Goal: Transaction & Acquisition: Purchase product/service

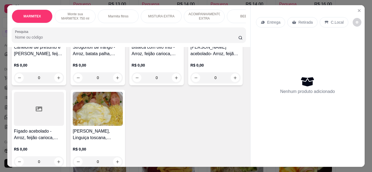
scroll to position [272, 0]
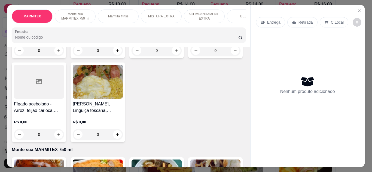
click at [73, 30] on h4 "Strogonoff de frango - Arroz, batata palha, legumes e salada" at bounding box center [98, 23] width 50 height 13
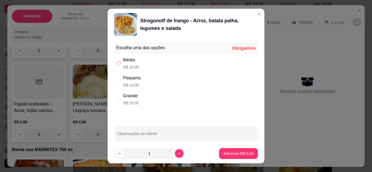
click at [117, 63] on input "" at bounding box center [118, 63] width 4 height 4
click at [116, 78] on div "Pequena R$ 14,00" at bounding box center [186, 81] width 144 height 18
radio input "false"
radio input "true"
click at [236, 160] on footer "1 Adicionar R$ 14,00" at bounding box center [185, 154] width 157 height 20
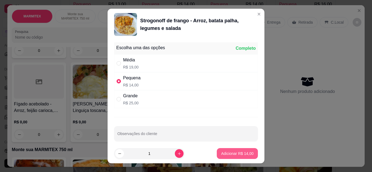
click at [240, 152] on p "Adicionar R$ 14,00" at bounding box center [237, 153] width 32 height 5
type input "1"
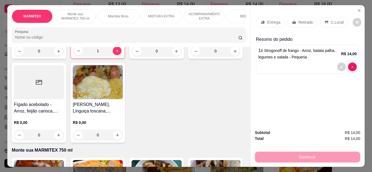
click at [259, 25] on div "Entrega" at bounding box center [270, 22] width 29 height 10
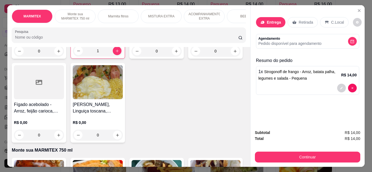
click at [185, 39] on input "Busque pelo cliente" at bounding box center [178, 36] width 87 height 5
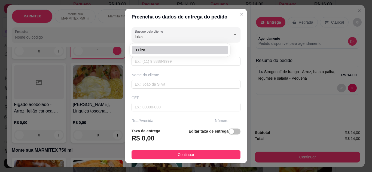
click at [168, 51] on span "~luiza" at bounding box center [177, 49] width 87 height 5
type input "~luiza"
type input "13988349782"
type input "~luiza"
type input "rua [PERSON_NAME]"
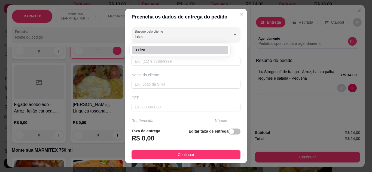
type input "150"
type input "[GEOGRAPHIC_DATA]"
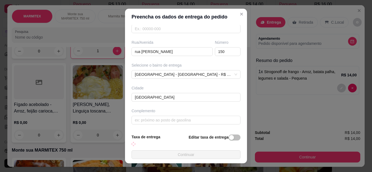
scroll to position [81, 0]
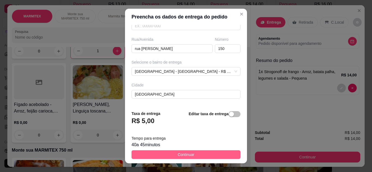
type input "~luiza"
click at [191, 154] on button "Continuar" at bounding box center [185, 154] width 109 height 9
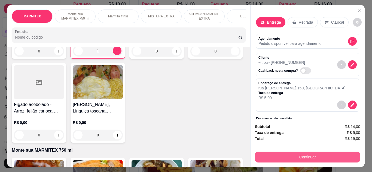
click at [329, 159] on button "Continuar" at bounding box center [307, 157] width 105 height 11
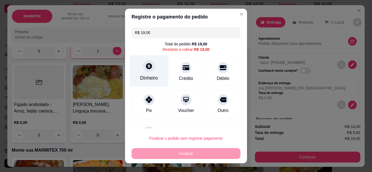
click at [148, 79] on div "Dinheiro" at bounding box center [149, 78] width 18 height 7
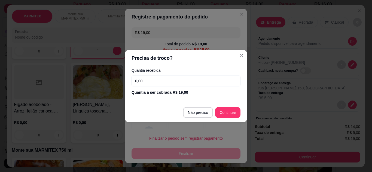
click at [159, 84] on input "0,00" at bounding box center [185, 81] width 109 height 11
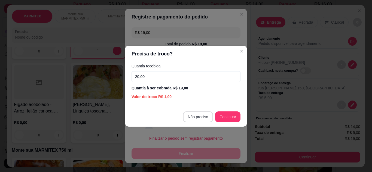
type input "20,00"
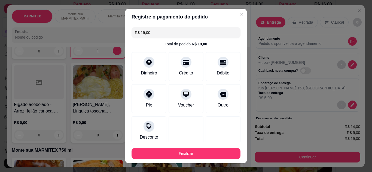
type input "R$ 0,00"
click at [128, 51] on div "R$ 0,00 Total do pedido R$ 19,00 Dinheiro Crédito Débito Pix Voucher Outro Desc…" at bounding box center [186, 83] width 122 height 117
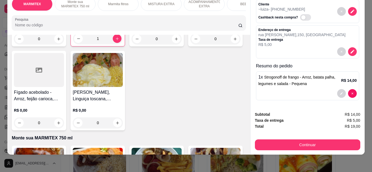
scroll to position [42, 0]
click at [340, 91] on icon "decrease-product-quantity" at bounding box center [341, 92] width 3 height 3
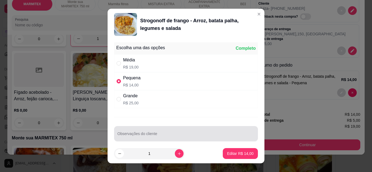
click at [150, 130] on div at bounding box center [185, 133] width 137 height 11
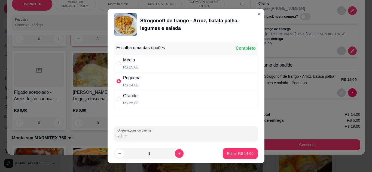
type input "talher"
click at [234, 157] on button "Editar R$ 14,00" at bounding box center [240, 154] width 34 height 11
type input "0"
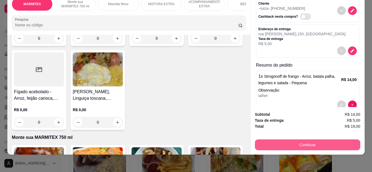
click at [278, 140] on button "Continuar" at bounding box center [307, 145] width 105 height 11
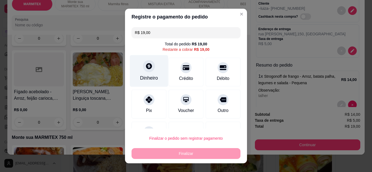
click at [145, 79] on div "Dinheiro" at bounding box center [149, 78] width 18 height 7
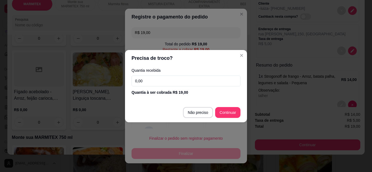
click at [158, 89] on div "Quantia recebida 0,00 Quantia à ser cobrada R$ 19,00" at bounding box center [186, 81] width 122 height 31
click at [156, 86] on input "0,00" at bounding box center [185, 81] width 109 height 11
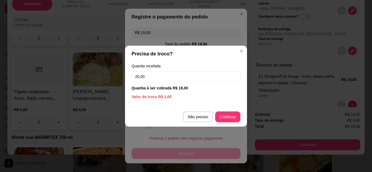
type input "20,00"
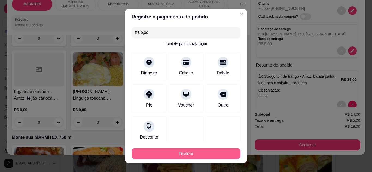
click at [205, 155] on button "Finalizar" at bounding box center [185, 153] width 109 height 11
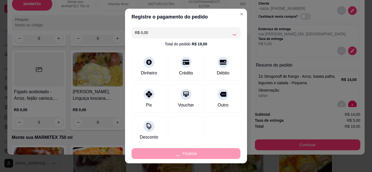
type input "-R$ 19,00"
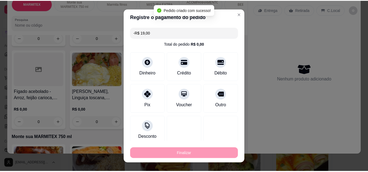
scroll to position [0, 0]
